Goal: Task Accomplishment & Management: Use online tool/utility

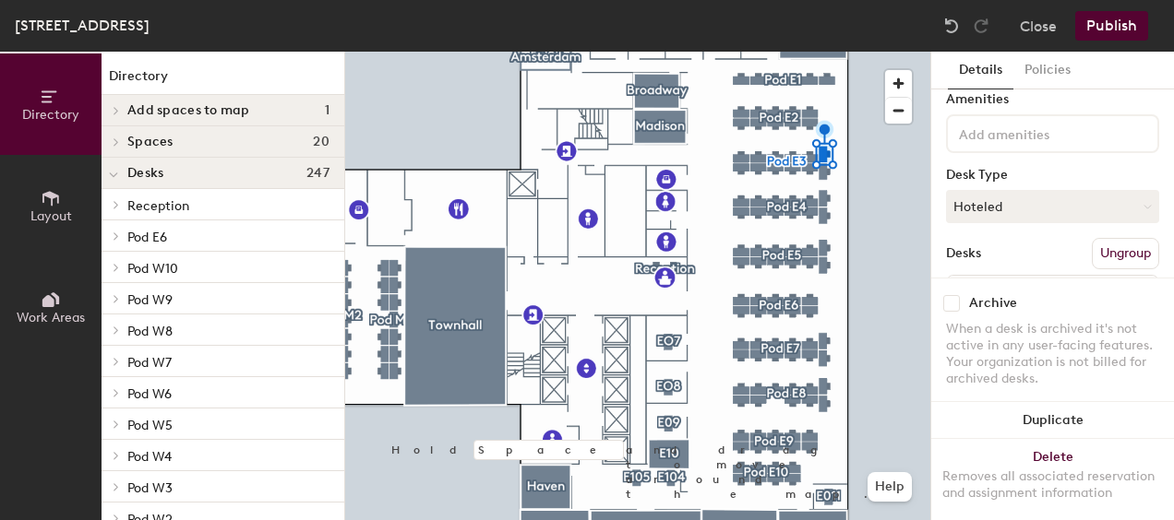
scroll to position [74, 0]
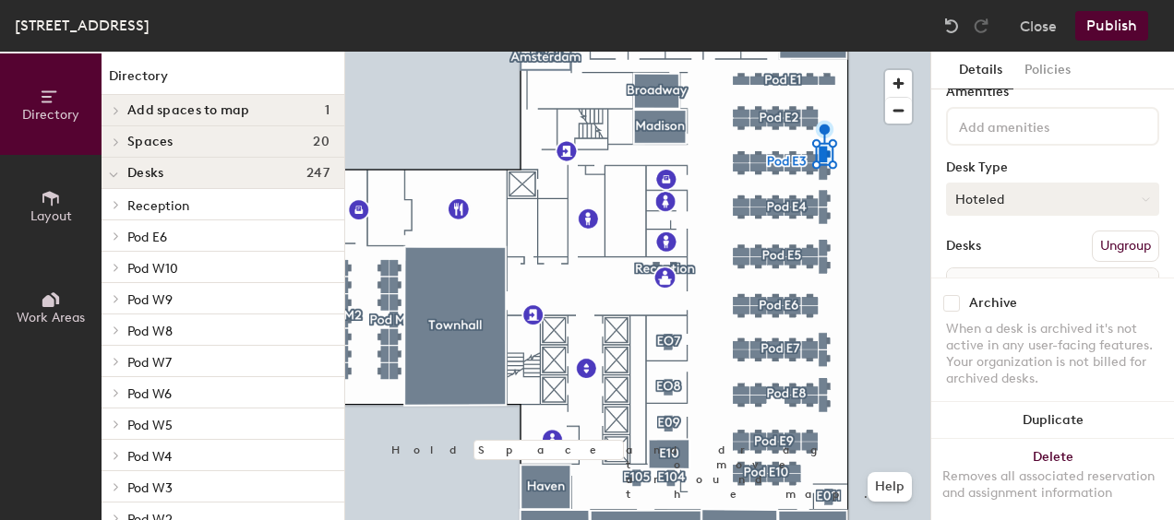
click at [1092, 191] on button "Hoteled" at bounding box center [1052, 199] width 213 height 33
click at [991, 255] on div "Assigned" at bounding box center [1039, 257] width 185 height 28
click at [1112, 30] on button "Publish" at bounding box center [1111, 26] width 73 height 30
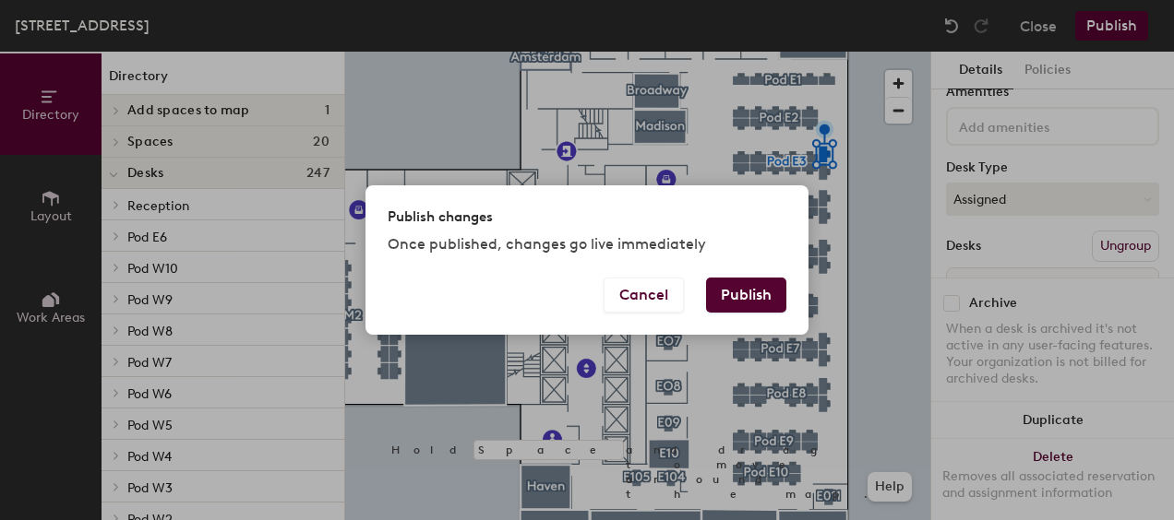
click at [762, 293] on button "Publish" at bounding box center [746, 295] width 80 height 35
